Goal: Task Accomplishment & Management: Use online tool/utility

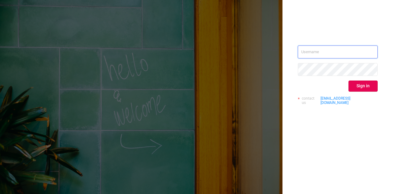
click at [316, 55] on input "text" at bounding box center [338, 51] width 80 height 13
type input "[DOMAIN_NAME][EMAIL_ADDRESS][DOMAIN_NAME]"
click at [357, 88] on button "Sign in" at bounding box center [363, 85] width 29 height 11
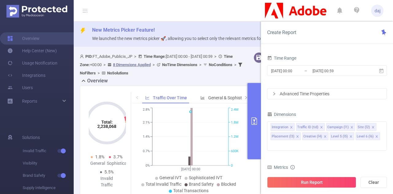
click at [301, 77] on div "[DATE] 00:00 _ [DATE] 00:59" at bounding box center [327, 71] width 120 height 14
click at [284, 66] on span "[DATE] 00:00 _ [DATE] 00:59" at bounding box center [327, 70] width 120 height 11
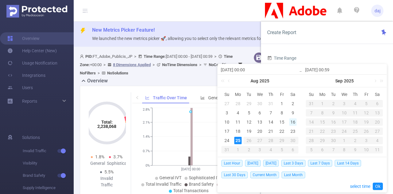
click at [293, 121] on div "16" at bounding box center [292, 121] width 7 height 7
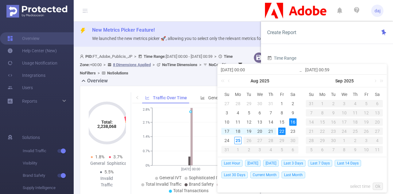
click at [281, 134] on div "22" at bounding box center [281, 130] width 7 height 7
type input "[DATE] 00:00"
type input "[DATE] 00:59"
type input "[DATE] 00:00"
type input "[DATE] 00:59"
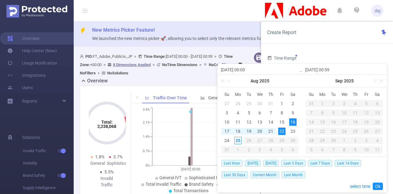
click at [335, 70] on input "[DATE] 00:59" at bounding box center [344, 69] width 78 height 7
click at [353, 186] on link "select time" at bounding box center [360, 186] width 20 height 12
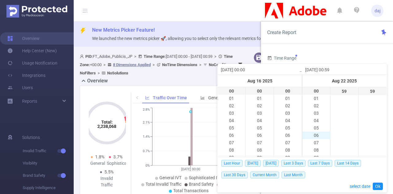
scroll to position [169, 0]
click at [313, 91] on li "23" at bounding box center [316, 91] width 28 height 7
type input "[DATE] 23:59"
click at [380, 184] on link "Ok" at bounding box center [378, 185] width 10 height 7
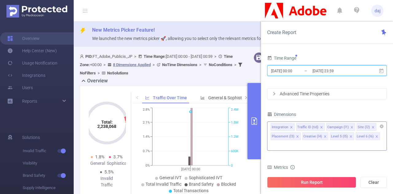
click at [290, 126] on icon "icon: close" at bounding box center [291, 127] width 2 height 2
click at [299, 135] on icon "icon: close" at bounding box center [297, 136] width 3 height 3
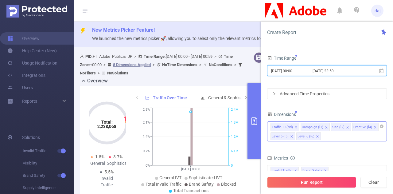
click at [374, 127] on icon "icon: close" at bounding box center [375, 127] width 3 height 3
click at [372, 126] on icon "icon: close" at bounding box center [373, 127] width 3 height 3
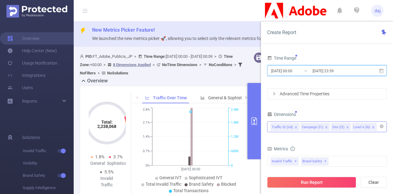
click at [372, 126] on icon "icon: close" at bounding box center [373, 127] width 3 height 3
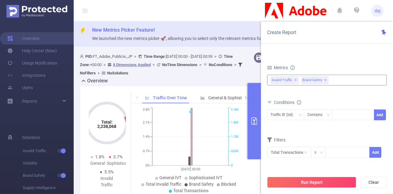
click at [335, 80] on div "Invalid Traffic ✕ Brand Safety ✕" at bounding box center [327, 80] width 120 height 11
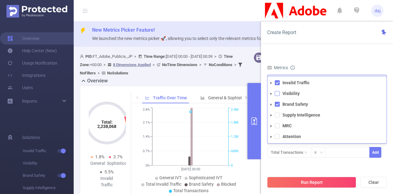
click at [279, 94] on span at bounding box center [277, 93] width 5 height 5
click at [278, 116] on span at bounding box center [277, 114] width 5 height 5
click at [280, 124] on li "MRC" at bounding box center [326, 126] width 119 height 8
click at [277, 126] on span at bounding box center [277, 125] width 5 height 5
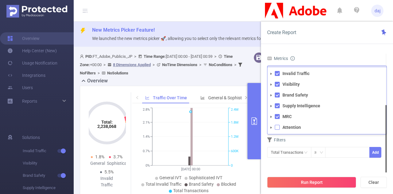
click at [278, 127] on span at bounding box center [277, 127] width 5 height 5
click at [327, 142] on div "Filters" at bounding box center [327, 140] width 120 height 10
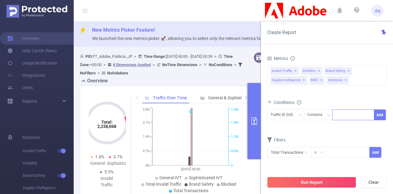
click at [335, 118] on div at bounding box center [353, 114] width 42 height 11
click at [317, 126] on div "Conditions Traffic ID (tid) Contains Add" at bounding box center [327, 113] width 120 height 30
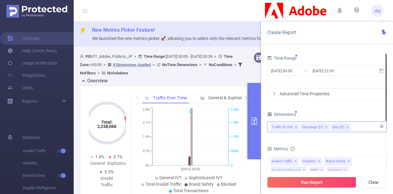
click at [293, 94] on div "Advanced Time Properties" at bounding box center [326, 93] width 119 height 10
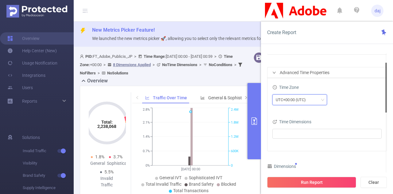
click at [293, 97] on div "UTC+00:00 (UTC)" at bounding box center [293, 100] width 34 height 10
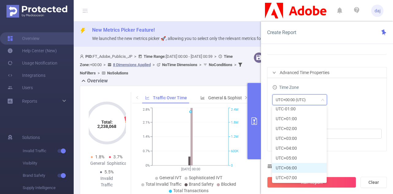
scroll to position [159, 0]
click at [302, 168] on li "UTC+09:00" at bounding box center [299, 170] width 55 height 10
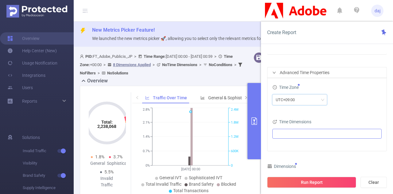
click at [331, 135] on ul at bounding box center [324, 133] width 101 height 9
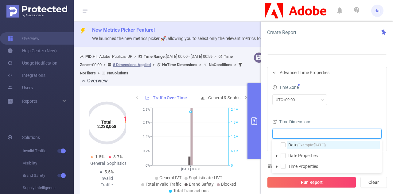
click at [301, 147] on span "(Example: [DATE] )" at bounding box center [311, 145] width 29 height 4
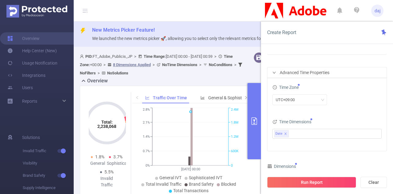
click at [358, 109] on div "Time Zone UTC+09:00" at bounding box center [326, 96] width 109 height 27
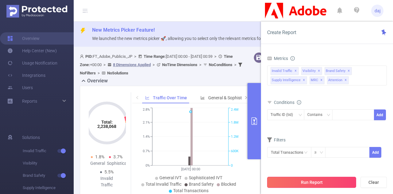
click at [332, 181] on button "Run Report" at bounding box center [311, 182] width 89 height 11
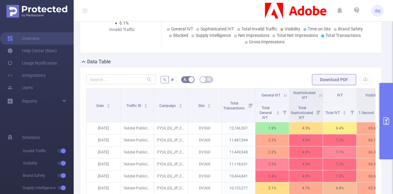
scroll to position [158, 0]
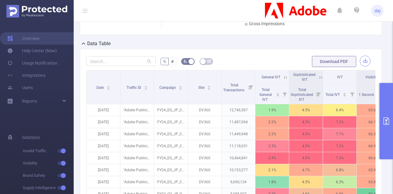
click at [363, 57] on button "button" at bounding box center [365, 61] width 11 height 11
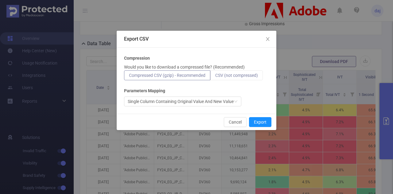
click at [249, 76] on span "CSV (not compressed)" at bounding box center [236, 75] width 43 height 5
click at [215, 77] on input "CSV (not compressed)" at bounding box center [215, 77] width 0 height 0
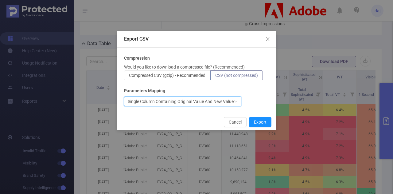
click at [229, 101] on div "Single Column Containing Original Value And New Value" at bounding box center [181, 101] width 106 height 9
click at [263, 91] on div "Parameters Mapping" at bounding box center [196, 91] width 145 height 6
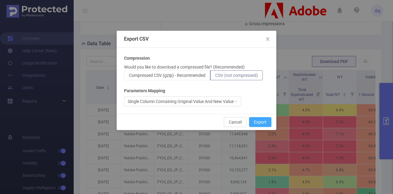
click at [260, 120] on button "Export" at bounding box center [260, 122] width 22 height 10
